Goal: Task Accomplishment & Management: Use online tool/utility

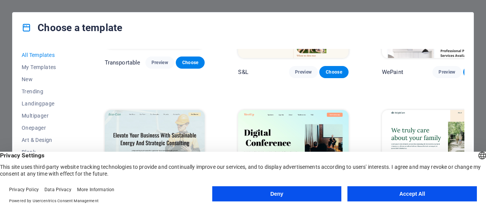
scroll to position [709, 0]
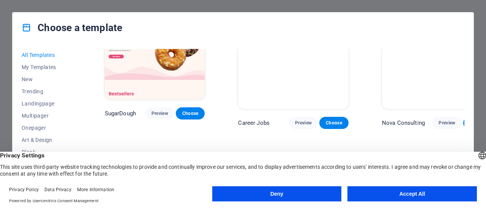
scroll to position [66, 0]
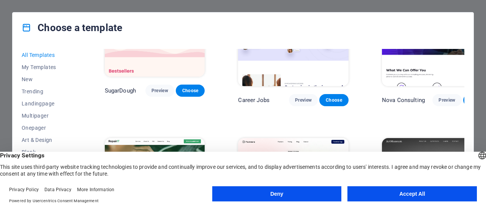
click at [374, 191] on button "Accept All" at bounding box center [411, 193] width 129 height 15
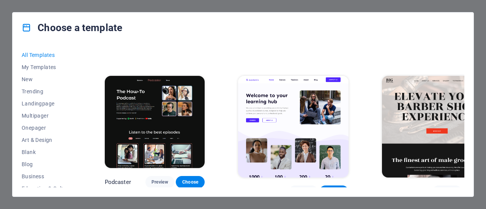
scroll to position [895, 0]
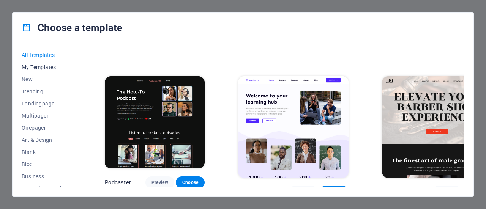
click at [30, 65] on span "My Templates" at bounding box center [47, 67] width 50 height 6
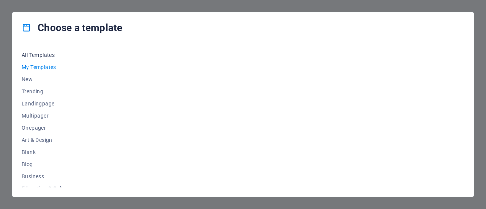
click at [35, 57] on span "All Templates" at bounding box center [47, 55] width 50 height 6
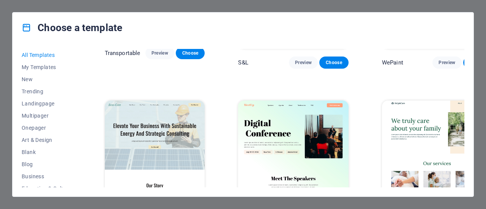
scroll to position [734, 0]
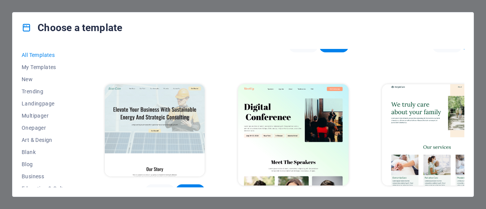
click at [295, 197] on span "Preview" at bounding box center [303, 200] width 17 height 6
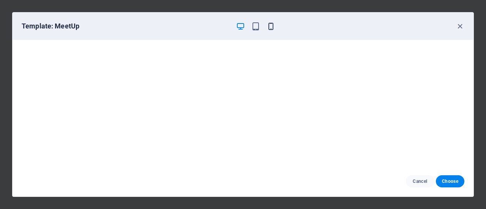
click at [273, 26] on icon "button" at bounding box center [270, 26] width 9 height 9
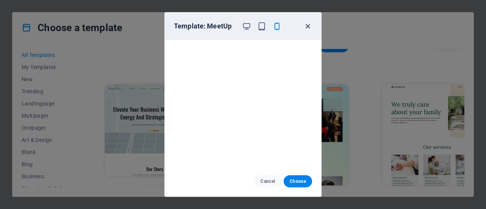
click at [308, 26] on icon "button" at bounding box center [307, 26] width 9 height 9
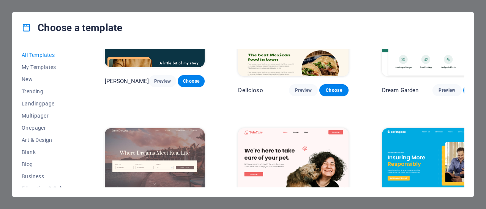
scroll to position [1461, 0]
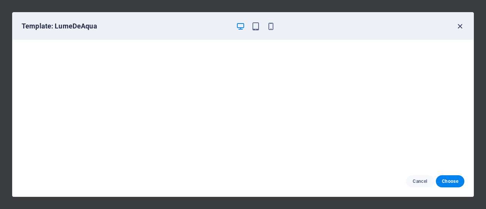
click at [462, 27] on icon "button" at bounding box center [459, 26] width 9 height 9
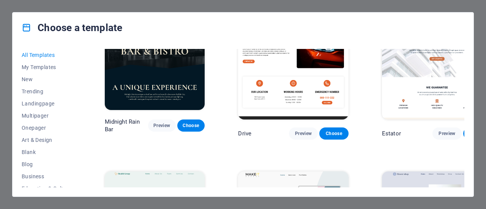
scroll to position [1725, 0]
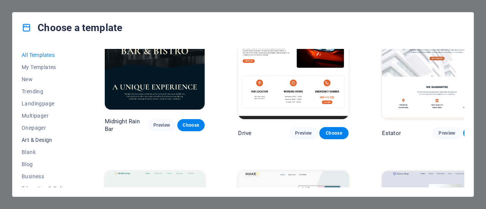
click at [46, 141] on span "Art & Design" at bounding box center [47, 140] width 50 height 6
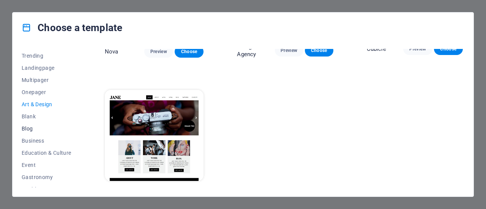
scroll to position [38, 0]
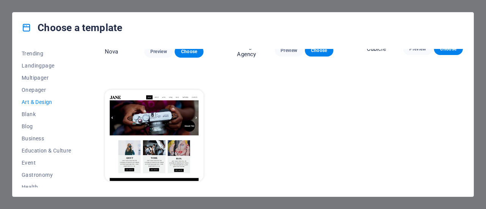
click at [155, 192] on span "Preview" at bounding box center [162, 195] width 14 height 6
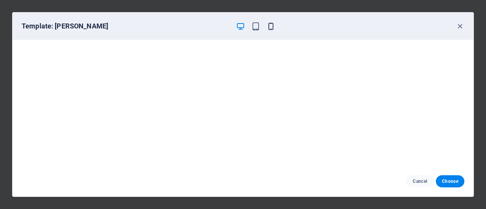
click at [273, 28] on icon "button" at bounding box center [270, 26] width 9 height 9
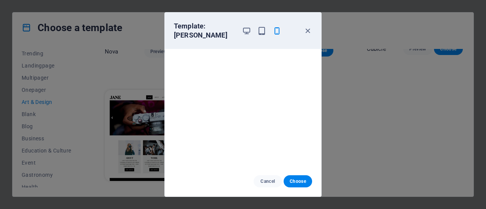
scroll to position [0, 0]
click at [259, 30] on icon "button" at bounding box center [261, 31] width 9 height 9
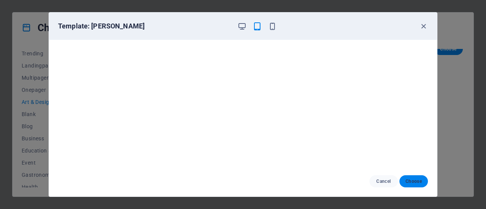
click at [410, 180] on span "Choose" at bounding box center [413, 181] width 16 height 6
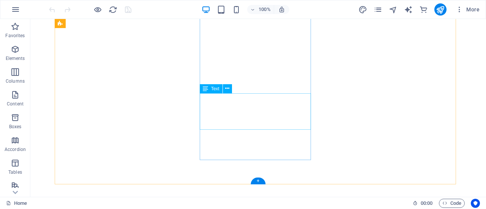
scroll to position [265, 0]
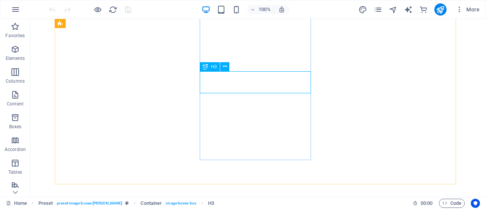
click at [210, 64] on div "H3" at bounding box center [210, 66] width 20 height 9
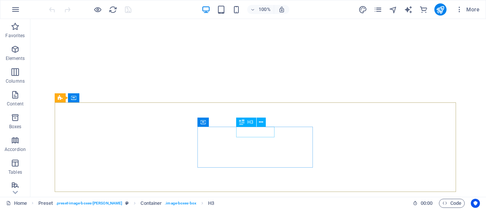
scroll to position [348, 0]
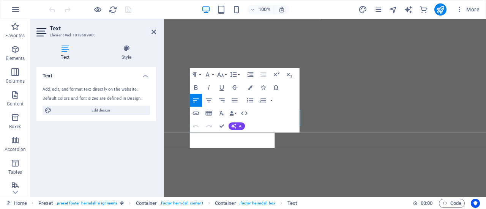
scroll to position [361, 0]
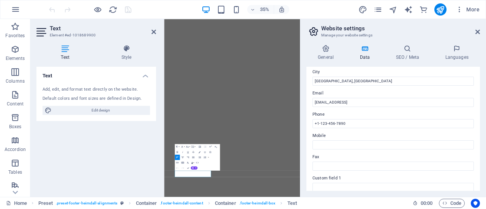
scroll to position [128, 0]
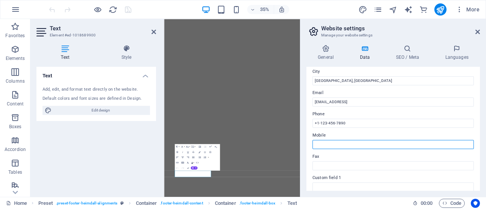
click at [323, 145] on input "Mobile" at bounding box center [392, 144] width 161 height 9
type input "01713052910"
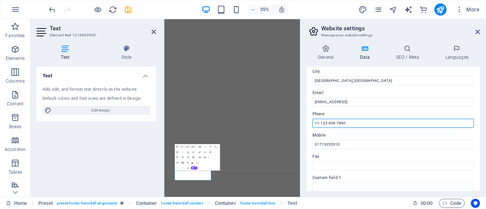
click at [372, 125] on input "+1-123-456-7890" at bounding box center [392, 123] width 161 height 9
type input "+"
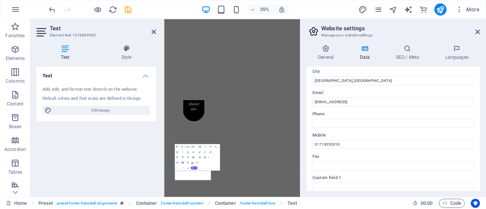
click at [373, 114] on label "Phone" at bounding box center [392, 114] width 161 height 9
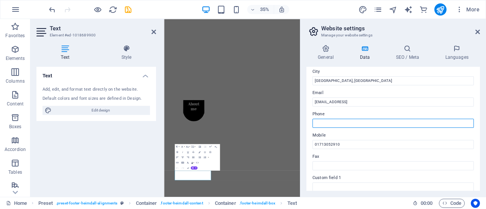
click at [373, 119] on input "Phone" at bounding box center [392, 123] width 161 height 9
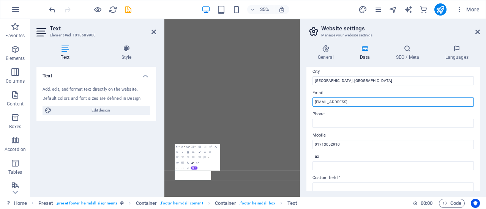
click at [413, 104] on input "[EMAIL_ADDRESS]" at bounding box center [392, 102] width 161 height 9
type input "9"
paste input "[EMAIL_ADDRESS][DOMAIN_NAME]"
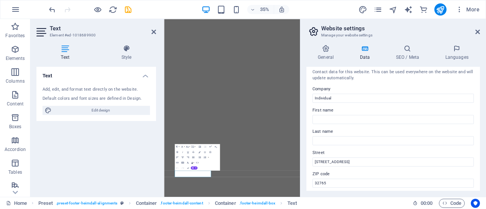
scroll to position [0, 0]
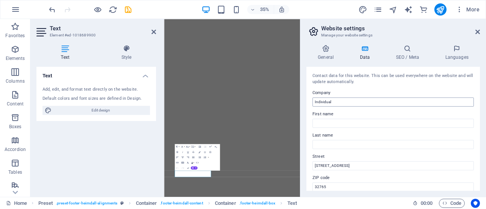
type input "[EMAIL_ADDRESS][DOMAIN_NAME]"
click at [342, 102] on input "Individual" at bounding box center [392, 102] width 161 height 9
type input "I"
type input "Markexcel"
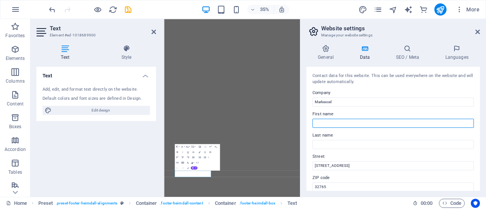
click at [320, 127] on input "First name" at bounding box center [392, 123] width 161 height 9
type input "Mark"
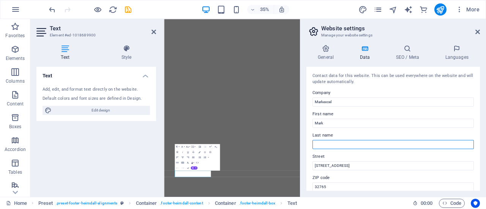
click at [318, 147] on input "Last name" at bounding box center [392, 144] width 161 height 9
type input "excel"
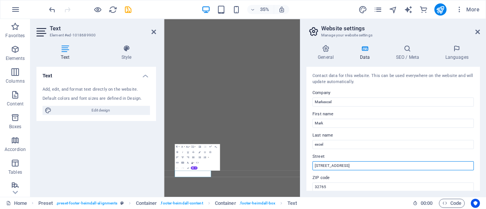
click at [359, 168] on input "[STREET_ADDRESS]" at bounding box center [392, 165] width 161 height 9
type input "3"
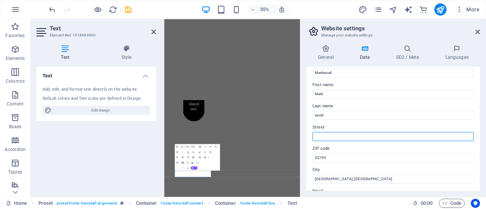
scroll to position [30, 0]
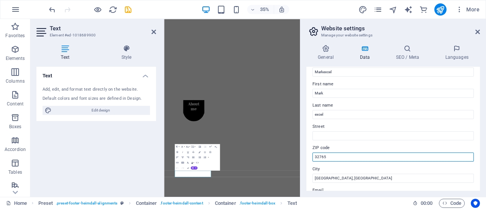
click at [351, 159] on input "32765" at bounding box center [392, 157] width 161 height 9
type input "3"
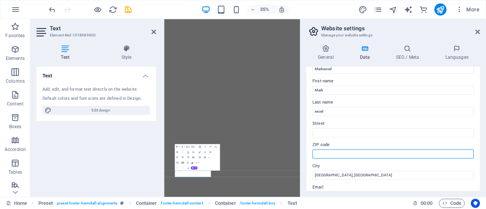
scroll to position [0, 0]
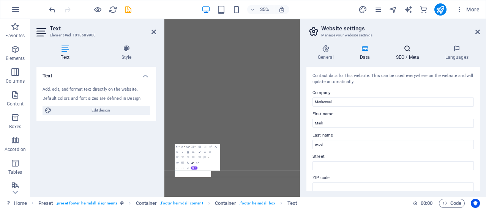
click at [407, 50] on icon at bounding box center [407, 49] width 46 height 8
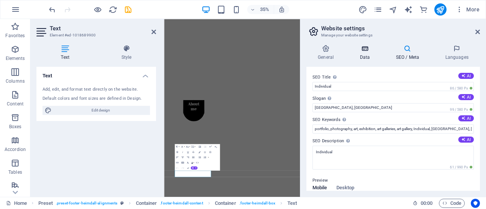
click at [364, 55] on h4 "Data" at bounding box center [366, 53] width 36 height 16
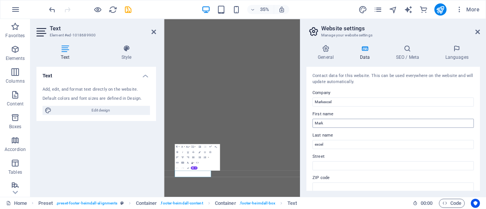
scroll to position [14, 0]
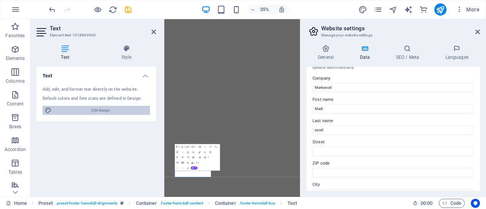
drag, startPoint x: 116, startPoint y: 112, endPoint x: 382, endPoint y: 304, distance: 327.9
click at [116, 112] on span "Edit design" at bounding box center [101, 110] width 94 height 9
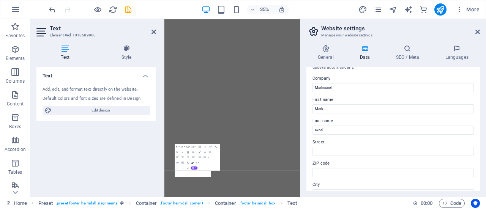
select select "px"
select select "300"
select select "px"
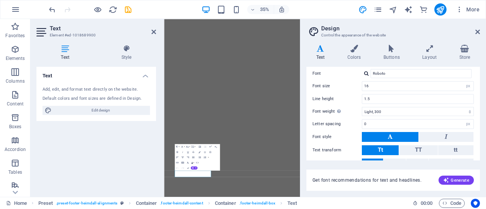
scroll to position [77, 0]
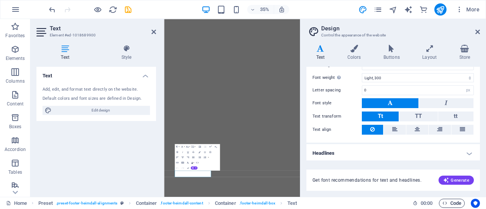
click at [451, 206] on span "Code" at bounding box center [451, 203] width 19 height 9
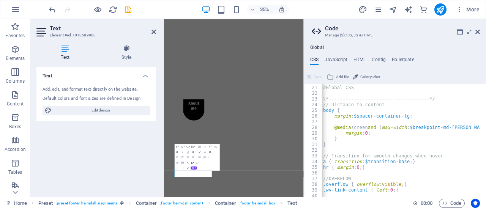
scroll to position [113, 0]
click at [479, 32] on icon at bounding box center [477, 32] width 5 height 6
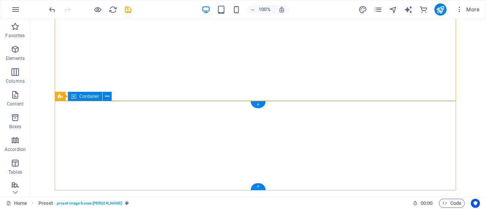
scroll to position [348, 0]
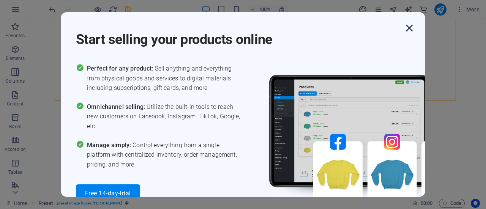
click at [409, 25] on icon "button" at bounding box center [409, 28] width 14 height 14
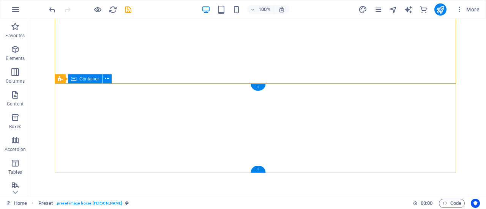
scroll to position [366, 0]
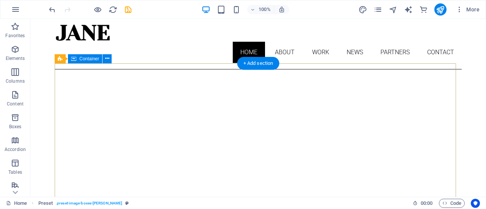
scroll to position [0, 0]
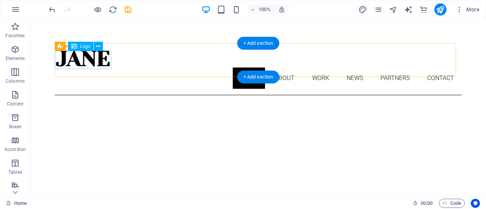
click at [106, 63] on div at bounding box center [258, 58] width 407 height 18
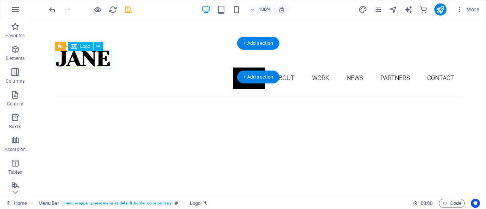
click at [106, 63] on div at bounding box center [258, 58] width 407 height 18
select select "px"
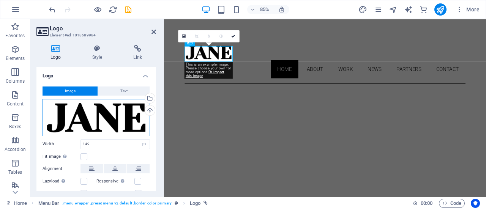
click at [111, 113] on div "Drag files here, click to choose files or select files from Files or our free s…" at bounding box center [96, 117] width 107 height 37
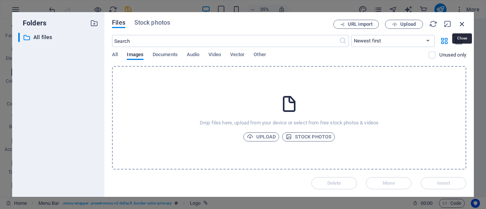
click at [459, 25] on icon "button" at bounding box center [462, 24] width 8 height 8
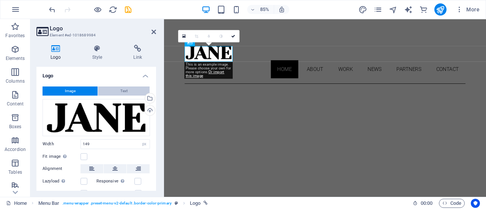
click at [131, 93] on button "Text" at bounding box center [124, 91] width 52 height 9
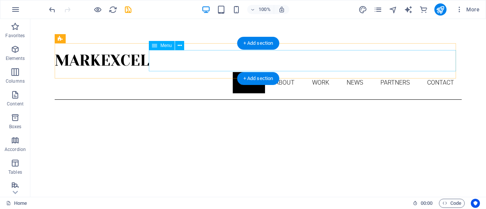
click at [285, 72] on nav "Home About Work News Partners Contact" at bounding box center [258, 82] width 407 height 21
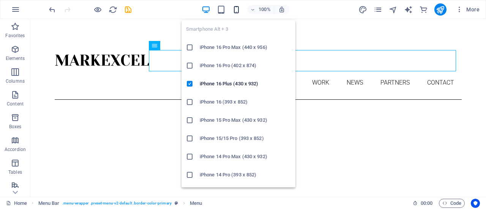
click at [238, 11] on icon "button" at bounding box center [236, 9] width 9 height 9
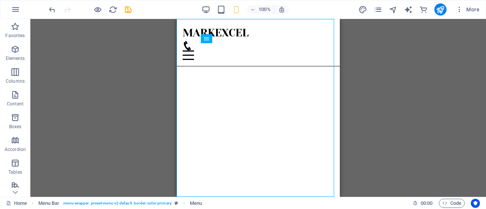
click at [380, 106] on div "H3 Preset Container Slider Banner Banner Container Button Container Text Contai…" at bounding box center [257, 108] width 455 height 178
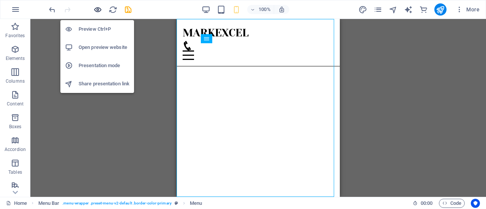
click at [99, 12] on icon "button" at bounding box center [97, 9] width 9 height 9
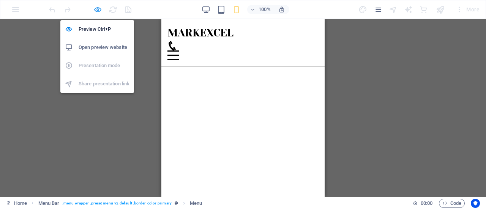
click at [96, 9] on icon "button" at bounding box center [97, 9] width 9 height 9
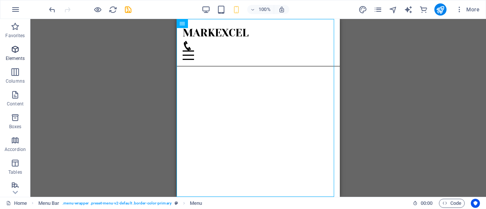
click at [20, 50] on span "Elements" at bounding box center [15, 54] width 30 height 18
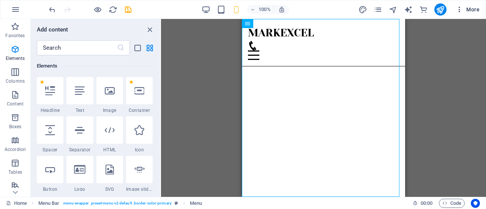
click at [468, 13] on span "More" at bounding box center [467, 10] width 24 height 8
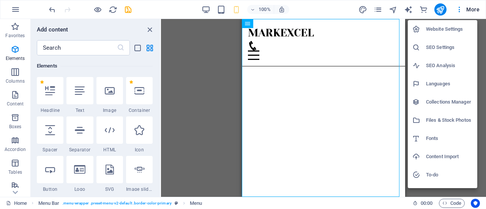
click at [447, 9] on div at bounding box center [243, 104] width 486 height 209
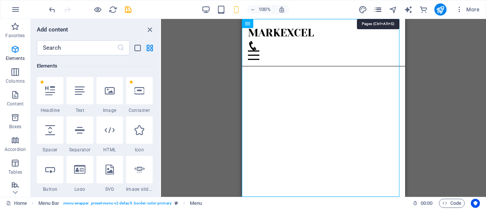
click at [381, 9] on icon "pages" at bounding box center [377, 9] width 9 height 9
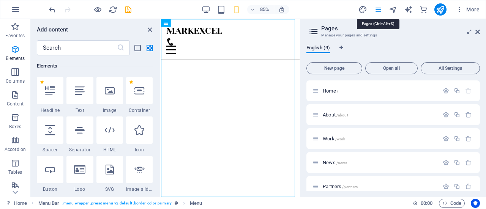
click at [381, 9] on icon "pages" at bounding box center [377, 9] width 9 height 9
click at [364, 11] on icon "design" at bounding box center [362, 9] width 9 height 9
select select "px"
select select "300"
select select "px"
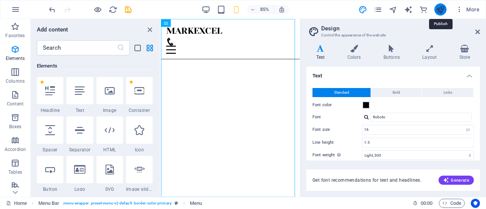
click at [443, 12] on icon "publish" at bounding box center [440, 9] width 9 height 9
